Goal: Communication & Community: Answer question/provide support

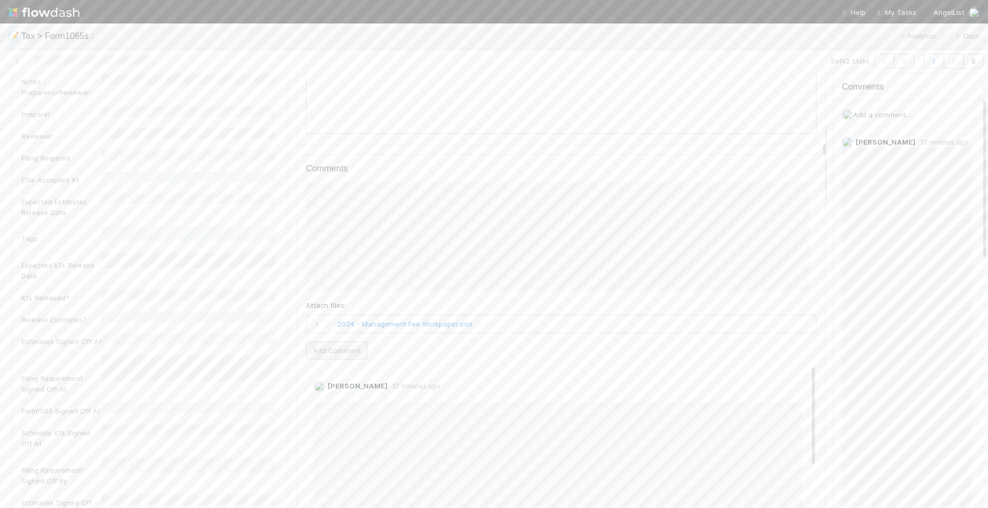
scroll to position [267, 0]
click at [346, 358] on button "Add Comment" at bounding box center [337, 350] width 62 height 18
click at [323, 296] on link "Edit" at bounding box center [329, 297] width 12 height 9
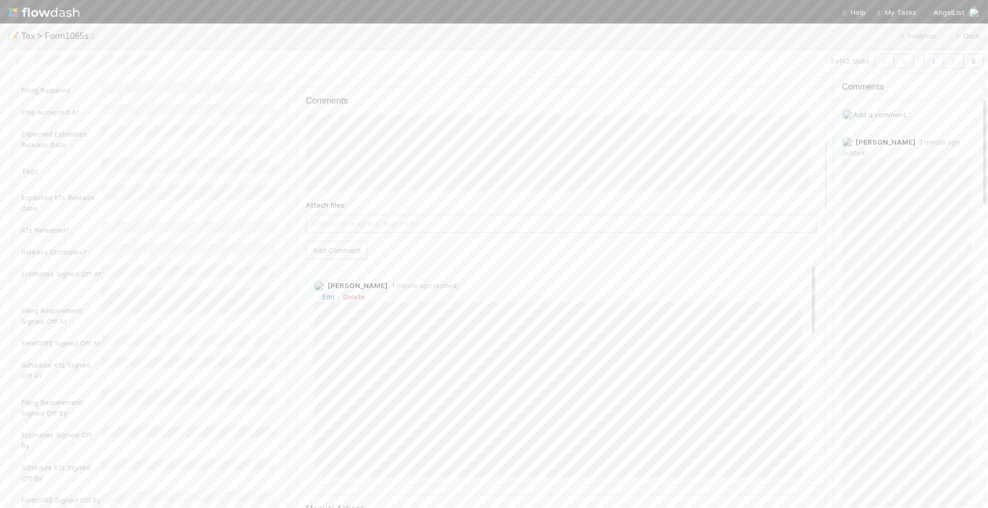
click at [328, 295] on link "Edit" at bounding box center [329, 297] width 12 height 9
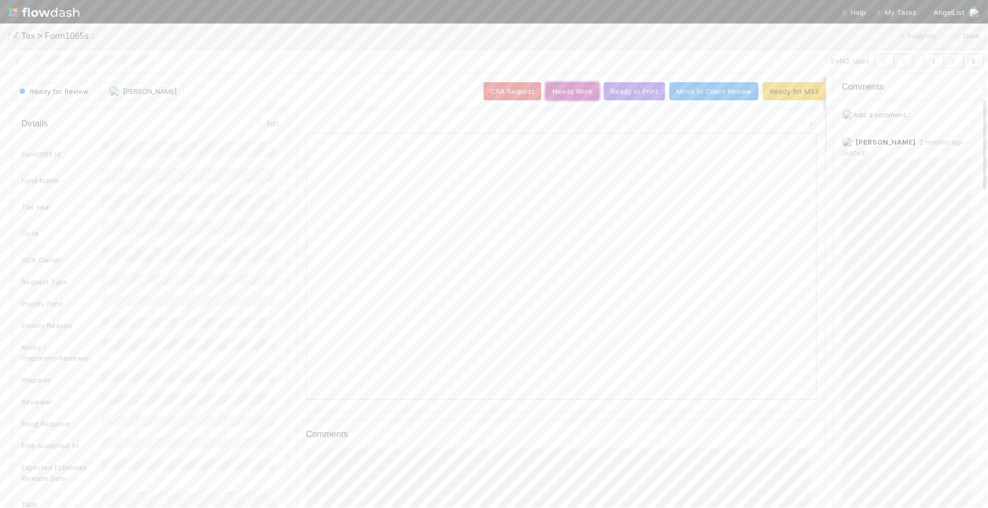
click at [570, 89] on button "Needs Work" at bounding box center [573, 91] width 54 height 18
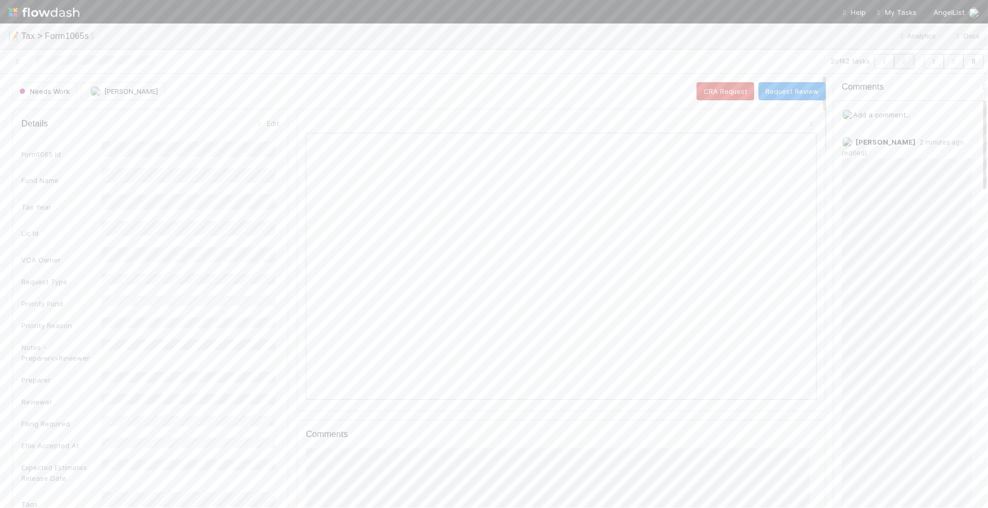
click at [905, 59] on icon "button" at bounding box center [904, 61] width 11 height 6
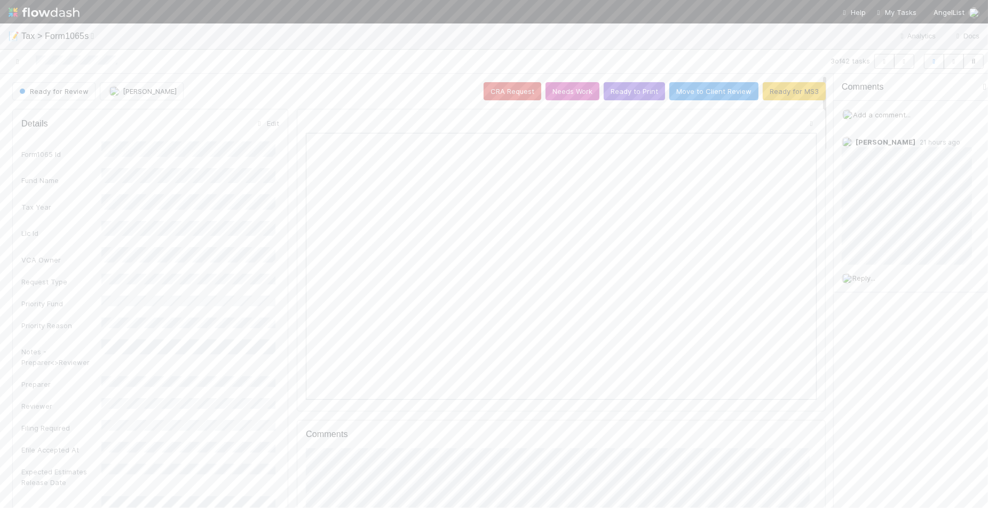
scroll to position [207, 494]
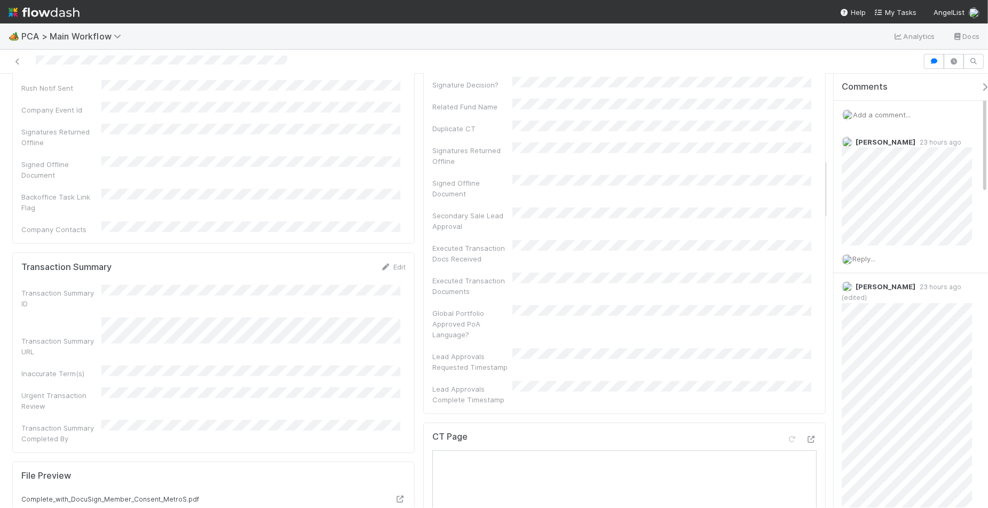
click at [888, 113] on span "Add a comment..." at bounding box center [882, 115] width 58 height 9
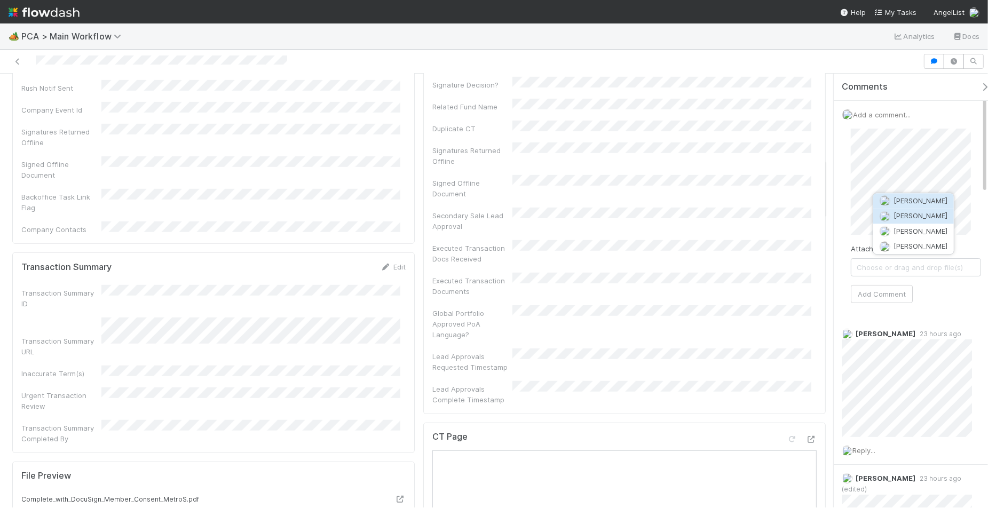
click at [927, 222] on button "[PERSON_NAME]" at bounding box center [914, 216] width 81 height 15
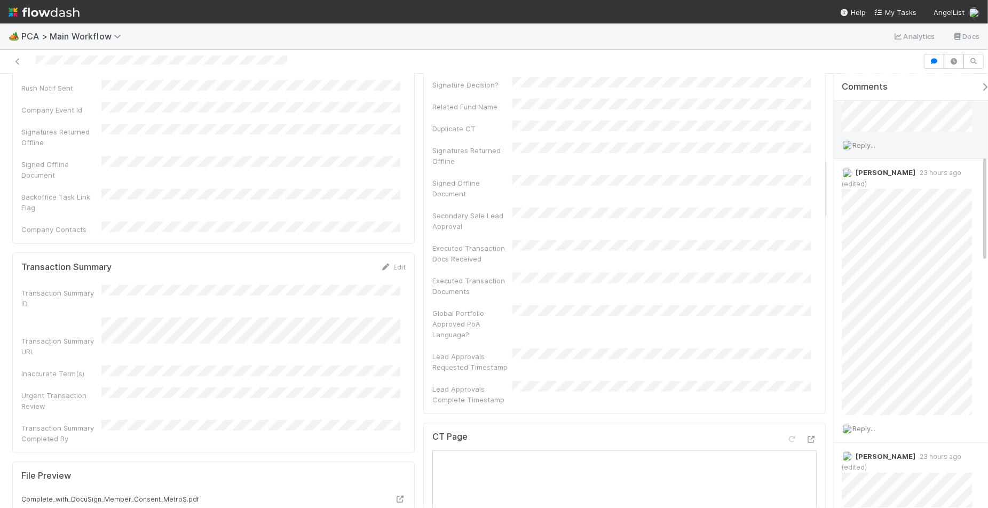
scroll to position [334, 0]
